Goal: Task Accomplishment & Management: Complete application form

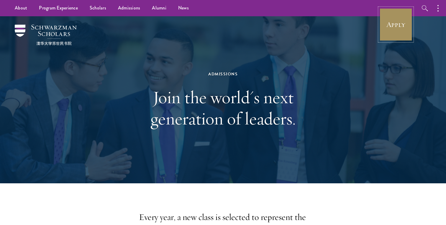
click at [393, 29] on link "Apply" at bounding box center [396, 24] width 33 height 33
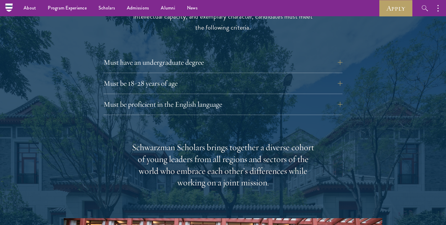
scroll to position [822, 0]
click at [297, 55] on button "Must have an undergraduate degree" at bounding box center [227, 62] width 239 height 14
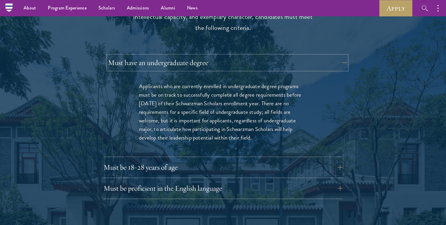
click at [297, 55] on button "Must have an undergraduate degree" at bounding box center [227, 62] width 239 height 14
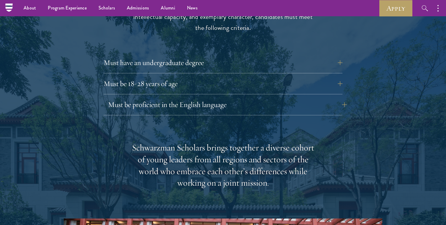
click at [272, 98] on button "Must be proficient in the English language" at bounding box center [227, 104] width 239 height 14
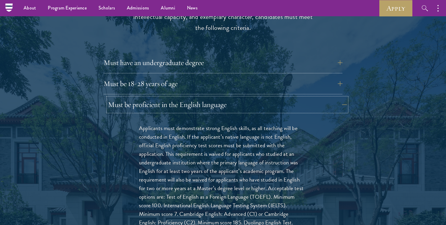
click at [272, 98] on button "Must be proficient in the English language" at bounding box center [227, 104] width 239 height 14
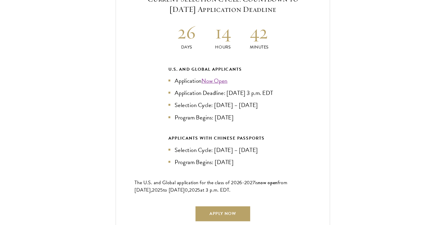
scroll to position [1302, 0]
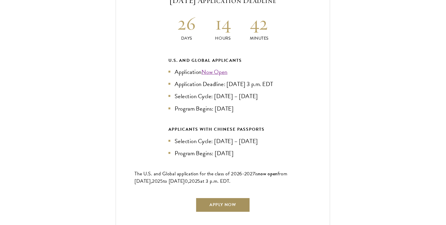
click at [221, 204] on link "Apply Now" at bounding box center [223, 205] width 52 height 14
